Goal: Transaction & Acquisition: Purchase product/service

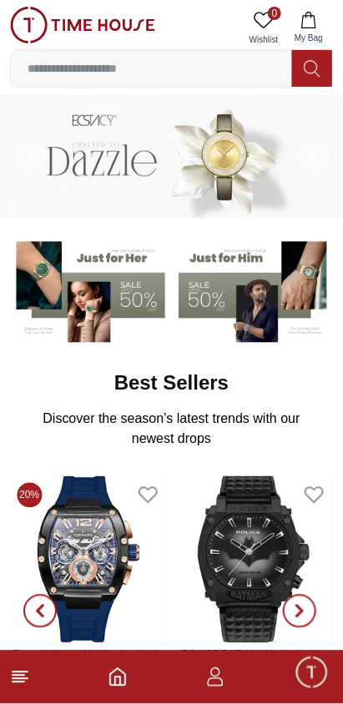
click at [234, 294] on img at bounding box center [255, 289] width 155 height 108
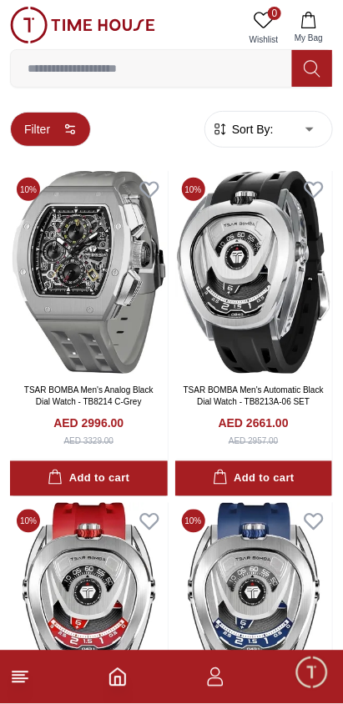
click at [57, 125] on button "Filter" at bounding box center [50, 129] width 81 height 35
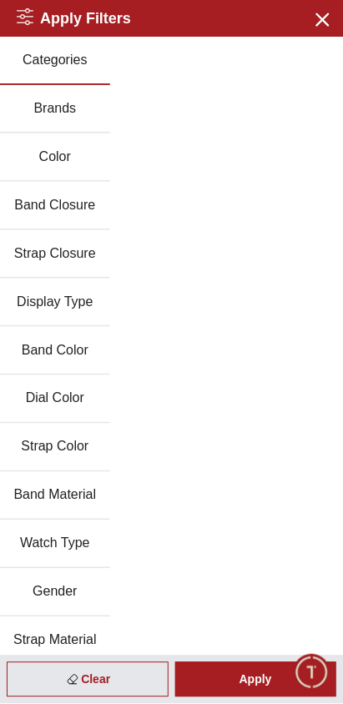
click at [58, 424] on button "Strap Color" at bounding box center [55, 448] width 110 height 48
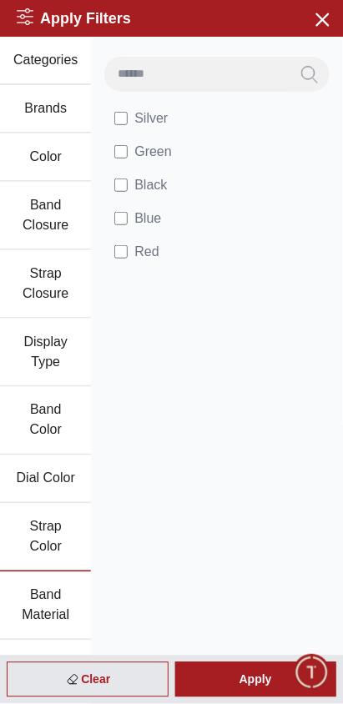
click at [55, 55] on button "Categories" at bounding box center [45, 61] width 91 height 48
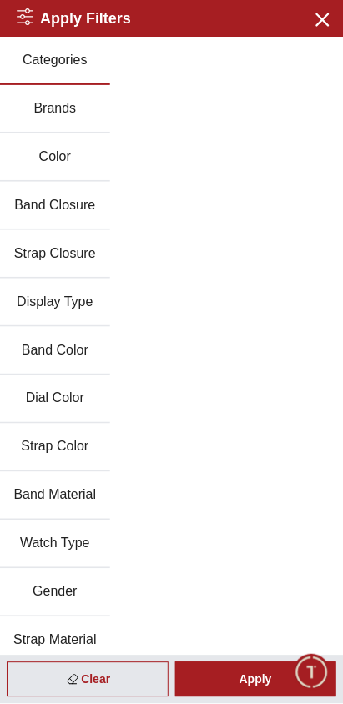
scroll to position [41, 0]
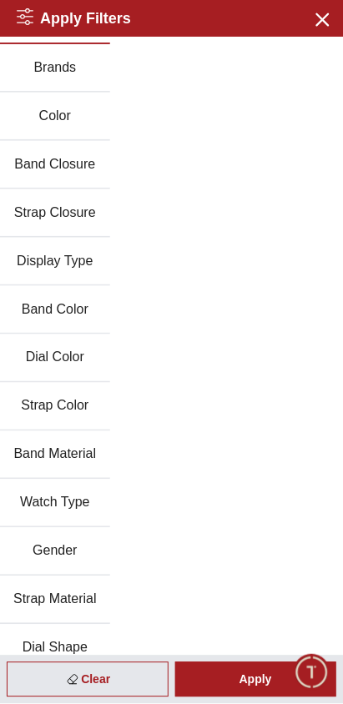
click at [71, 673] on button "Discount" at bounding box center [55, 697] width 110 height 48
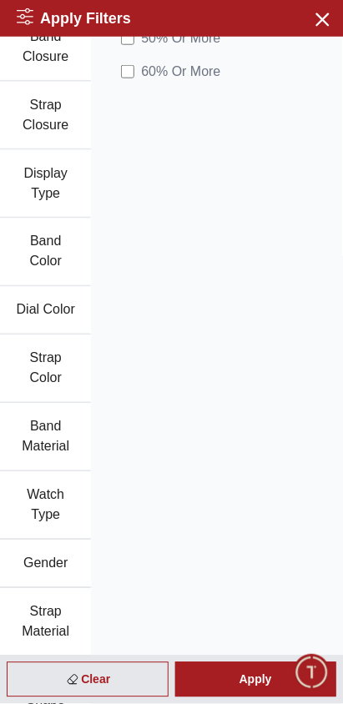
scroll to position [0, 0]
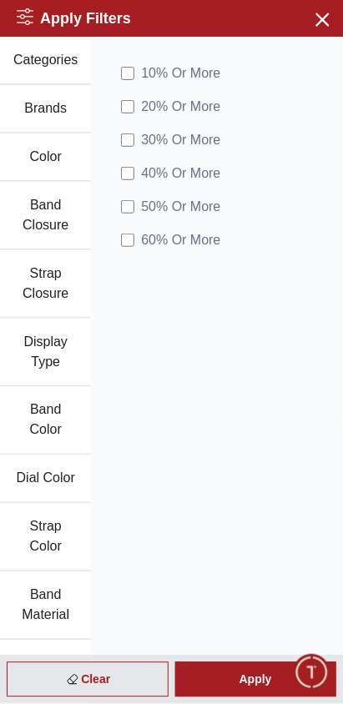
click at [48, 48] on button "Categories" at bounding box center [45, 61] width 91 height 48
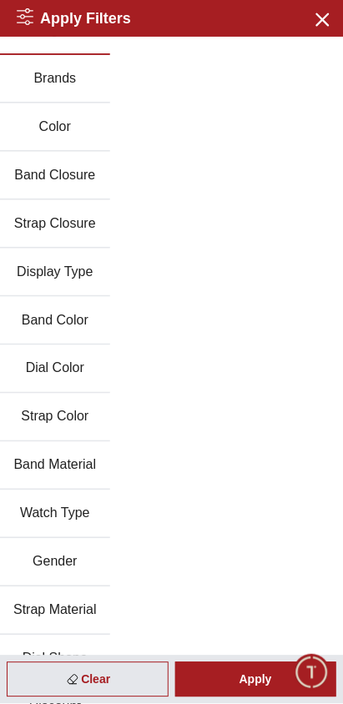
scroll to position [41, 0]
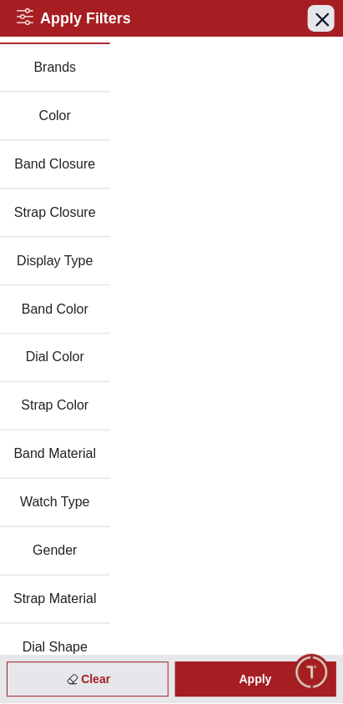
click at [325, 30] on button "Close menu" at bounding box center [321, 18] width 27 height 27
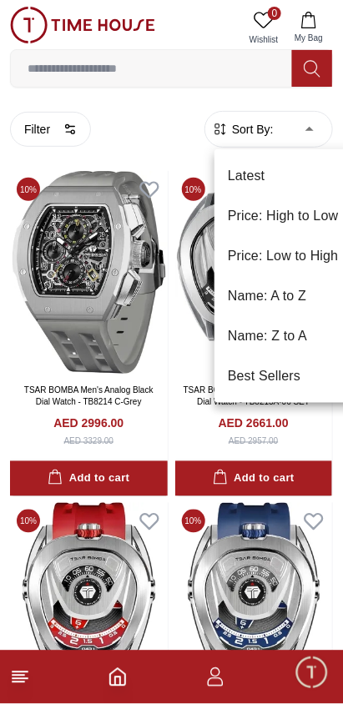
click at [295, 254] on li "Price: Low to High" at bounding box center [283, 256] width 138 height 40
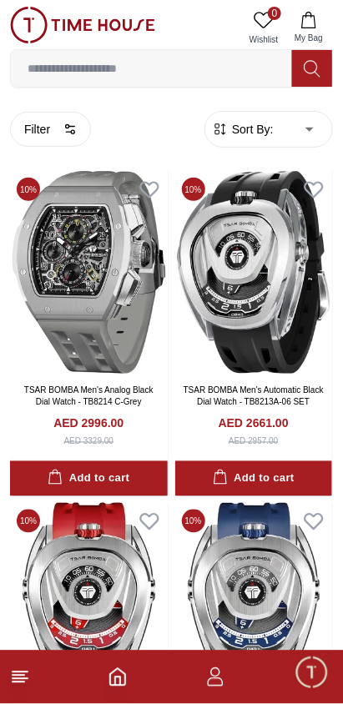
type input "*"
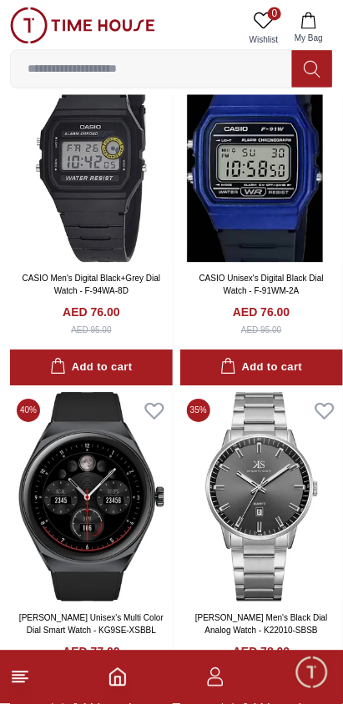
scroll to position [2829, 0]
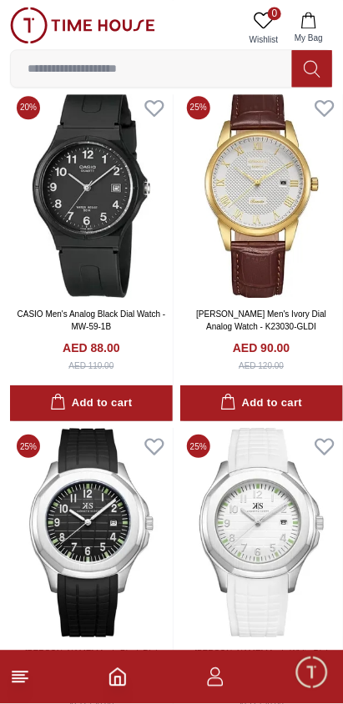
scroll to position [4491, 0]
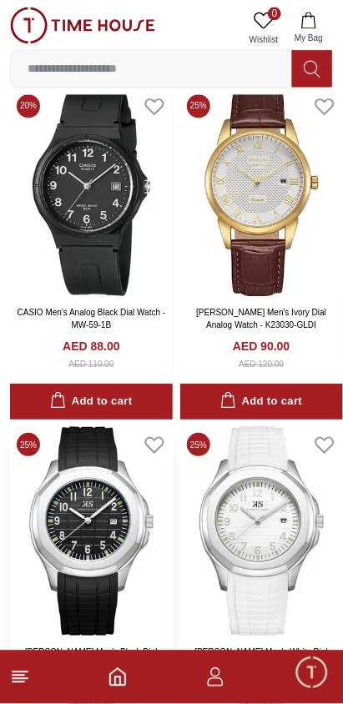
click at [94, 426] on img at bounding box center [91, 530] width 163 height 209
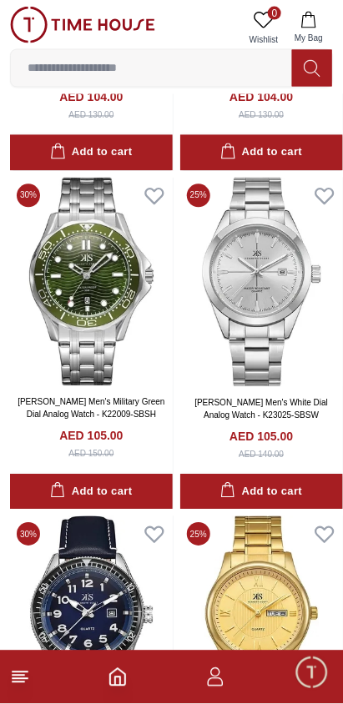
scroll to position [9249, 0]
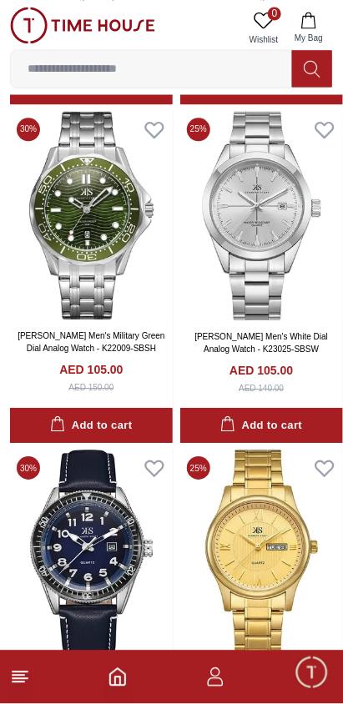
scroll to position [9249, 0]
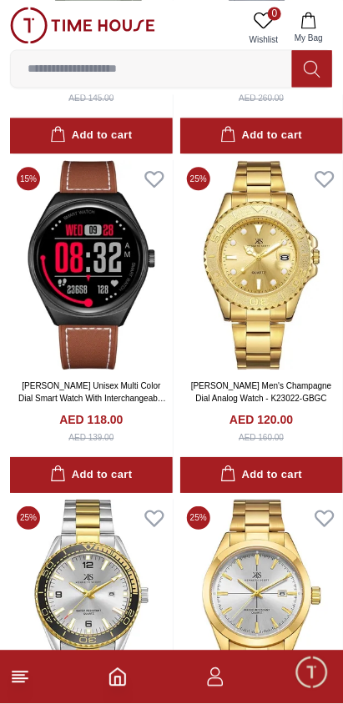
scroll to position [15617, 0]
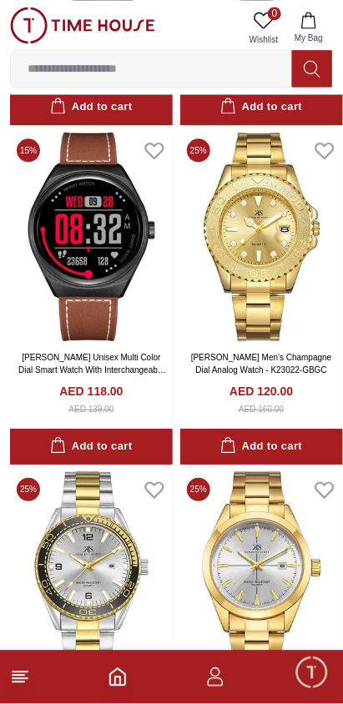
scroll to position [15985, 0]
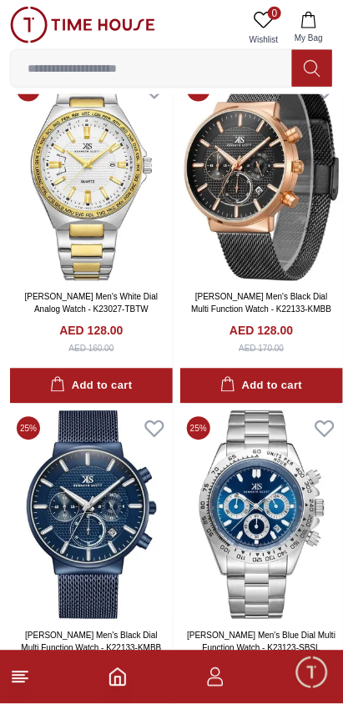
scroll to position [19781, 0]
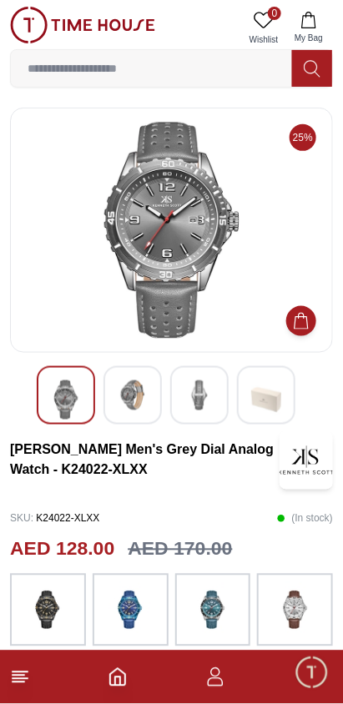
click at [126, 374] on div at bounding box center [132, 395] width 58 height 58
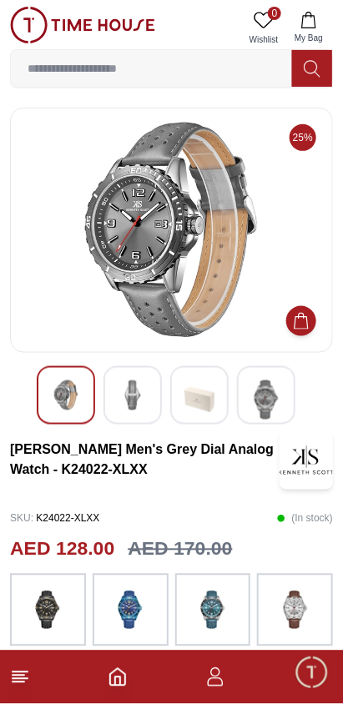
click at [191, 390] on img at bounding box center [199, 399] width 30 height 39
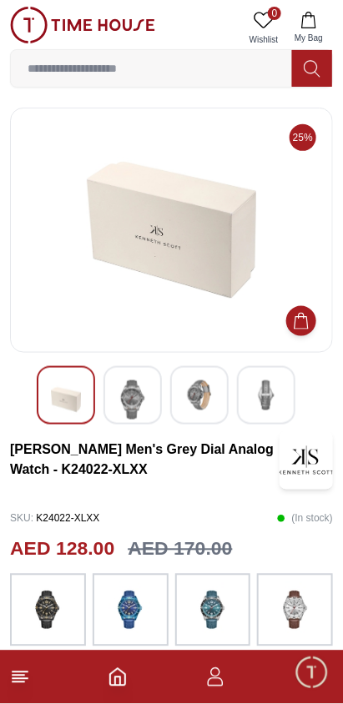
click at [225, 399] on div at bounding box center [199, 395] width 58 height 58
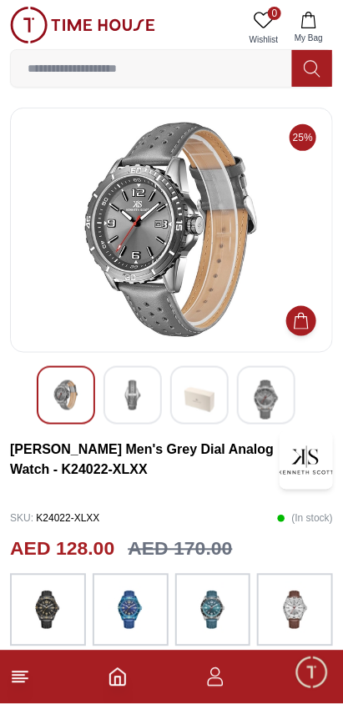
click at [267, 391] on img at bounding box center [266, 399] width 30 height 39
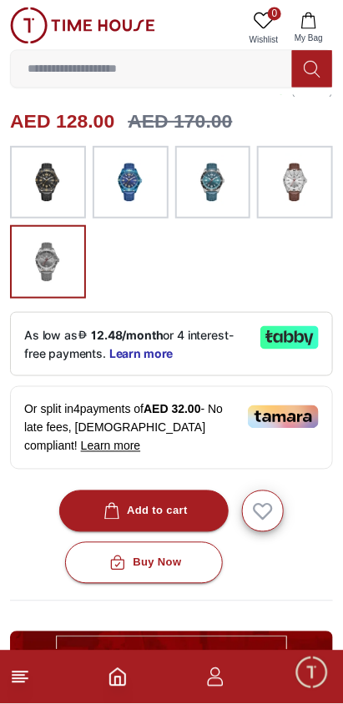
scroll to position [431, 0]
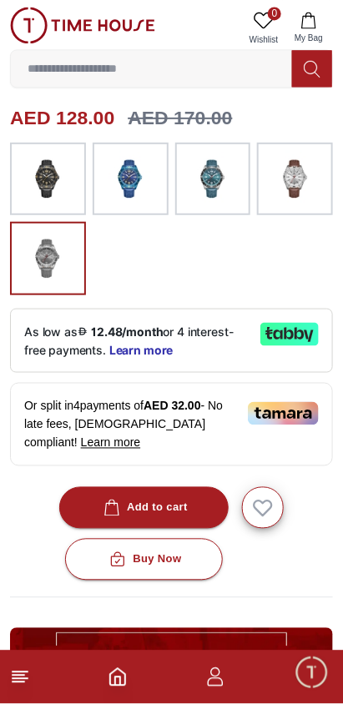
click at [217, 163] on img at bounding box center [213, 179] width 42 height 57
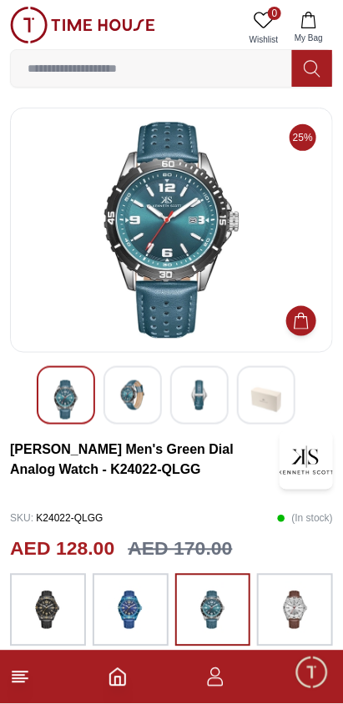
click at [128, 382] on img at bounding box center [133, 395] width 30 height 30
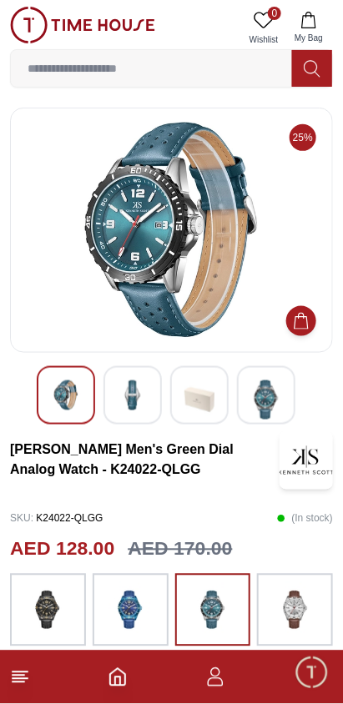
click at [199, 395] on img at bounding box center [199, 399] width 30 height 39
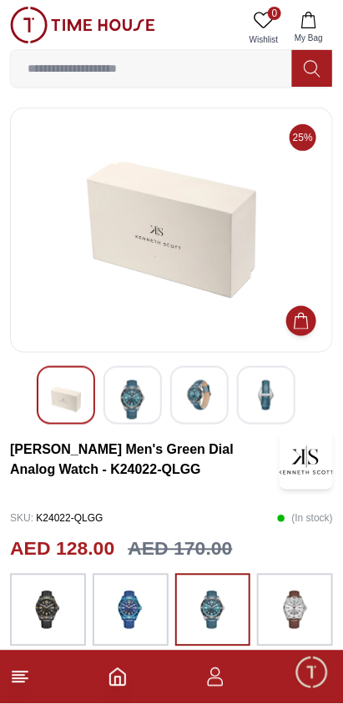
scroll to position [431, 0]
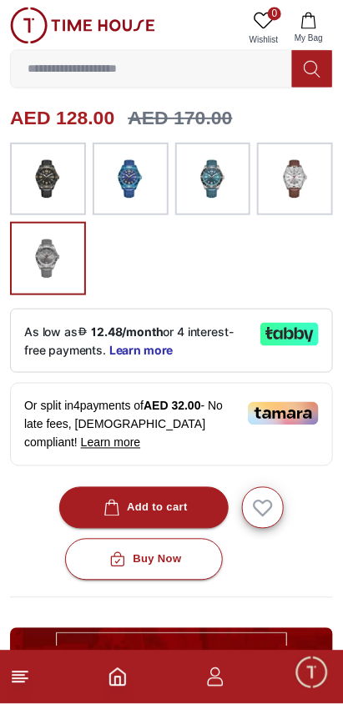
scroll to position [2633, 0]
